Goal: Navigation & Orientation: Find specific page/section

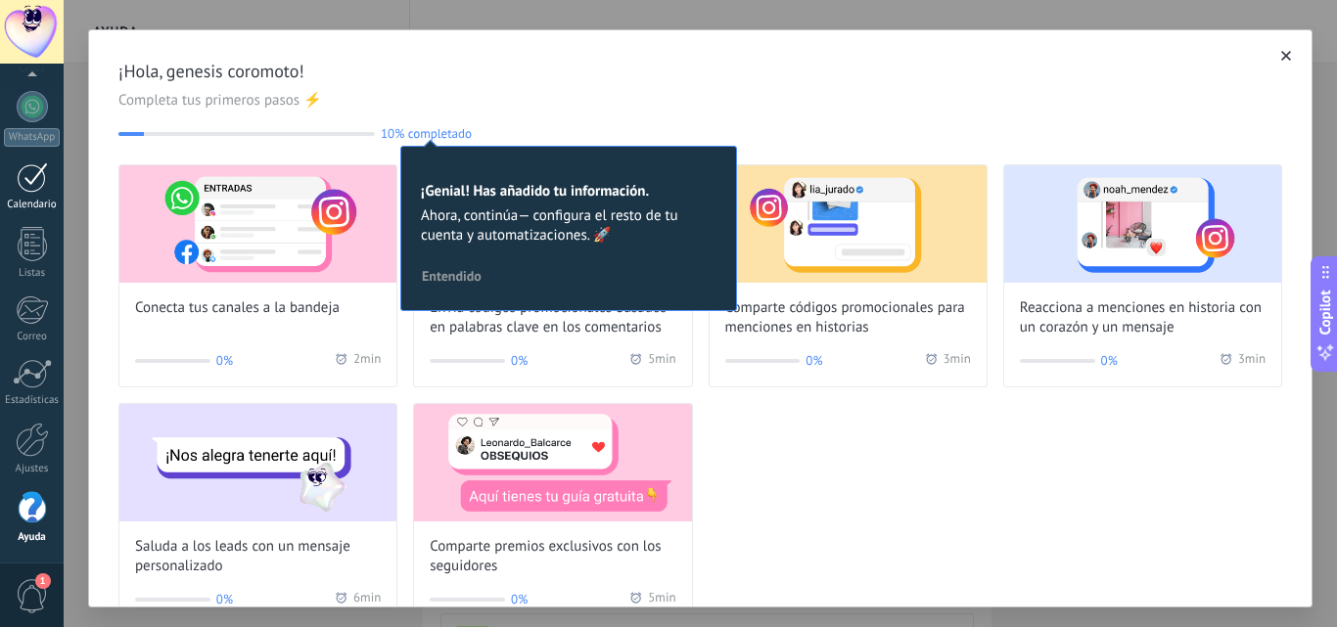
click at [39, 206] on div "Calendario" at bounding box center [32, 205] width 57 height 13
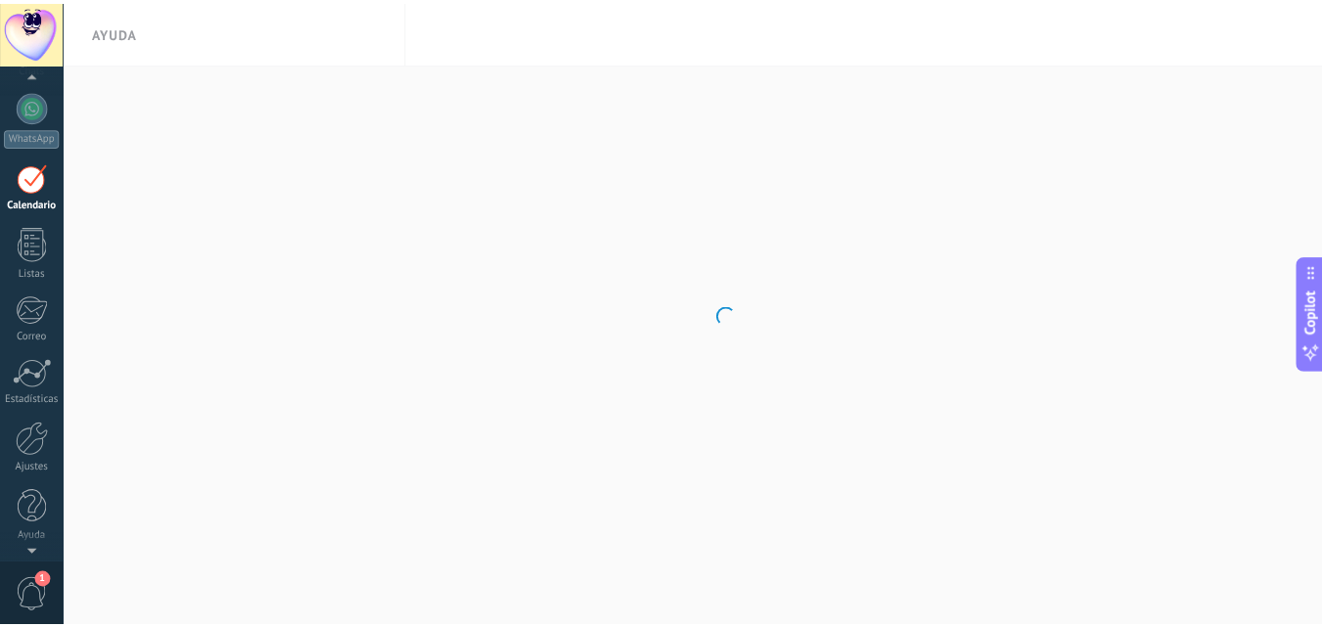
scroll to position [57, 0]
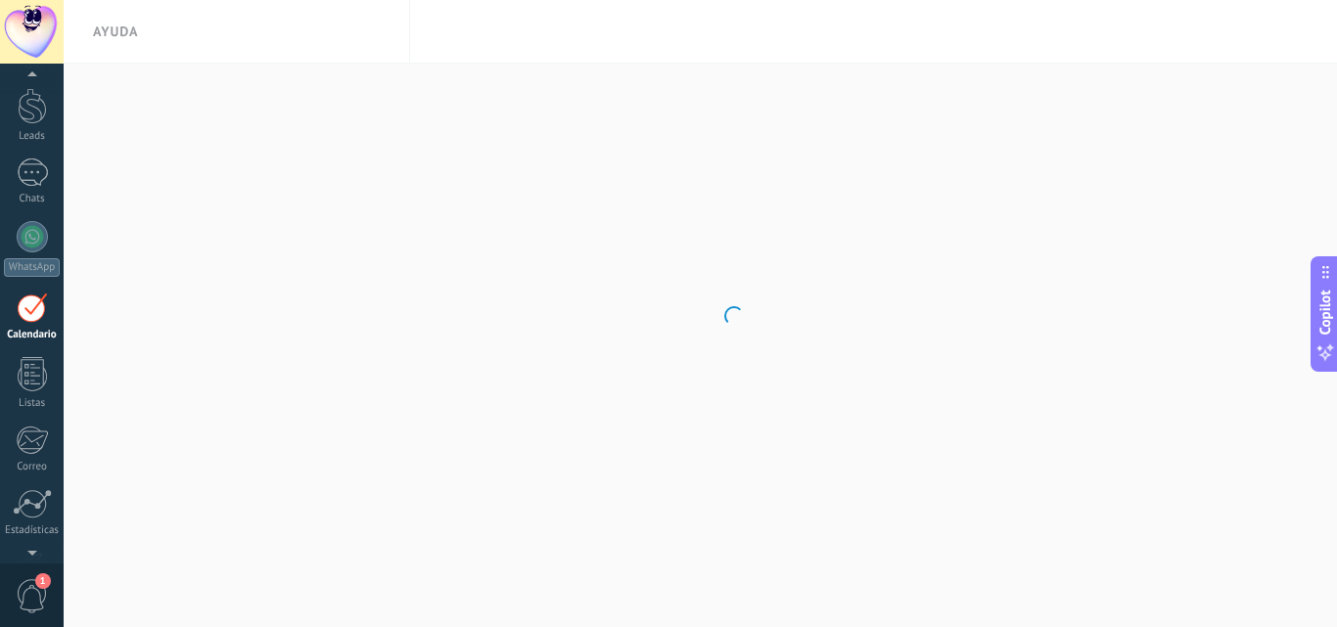
click at [31, 597] on span "1" at bounding box center [32, 596] width 33 height 34
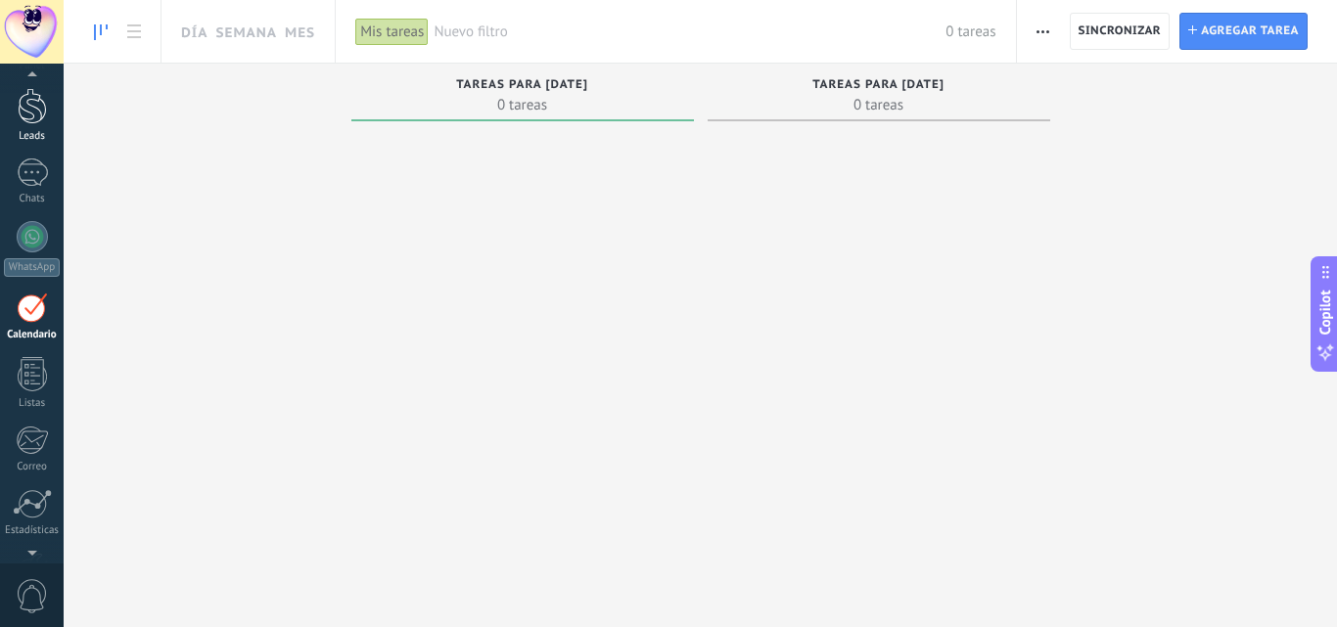
click at [19, 125] on link "Leads" at bounding box center [32, 115] width 64 height 55
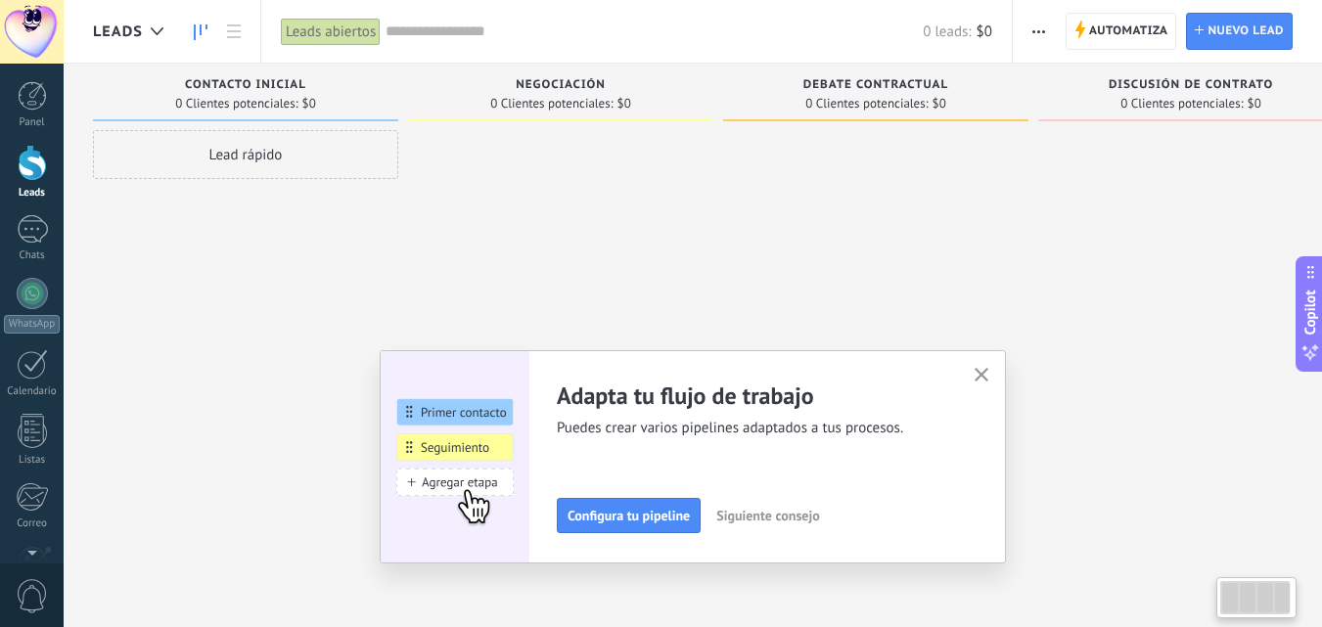
drag, startPoint x: 855, startPoint y: 180, endPoint x: 862, endPoint y: 328, distance: 148.0
click at [855, 180] on div at bounding box center [875, 316] width 305 height 372
click at [990, 379] on icon "button" at bounding box center [982, 375] width 15 height 15
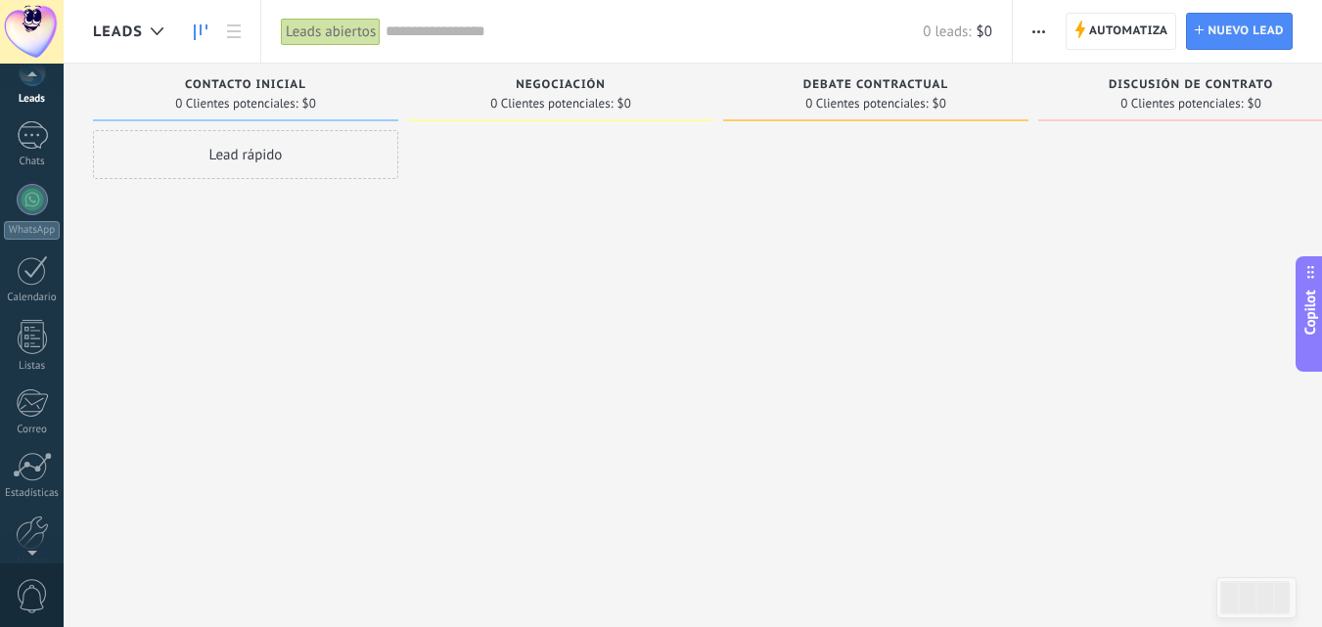
click at [30, 547] on div at bounding box center [32, 548] width 64 height 29
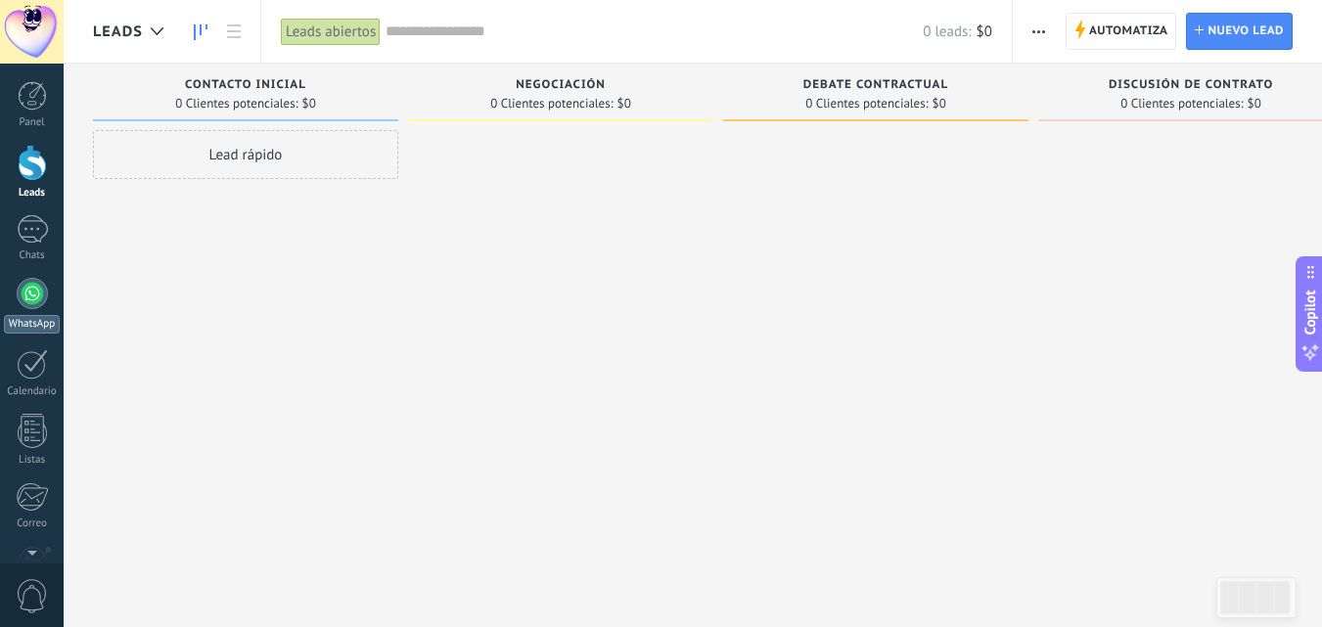
click at [40, 283] on div at bounding box center [32, 293] width 31 height 31
